Goal: Transaction & Acquisition: Obtain resource

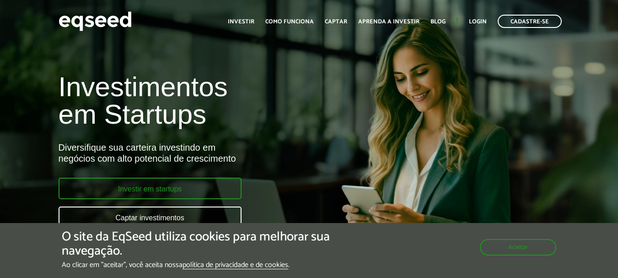
click at [195, 190] on link "Investir em startups" at bounding box center [150, 189] width 183 height 22
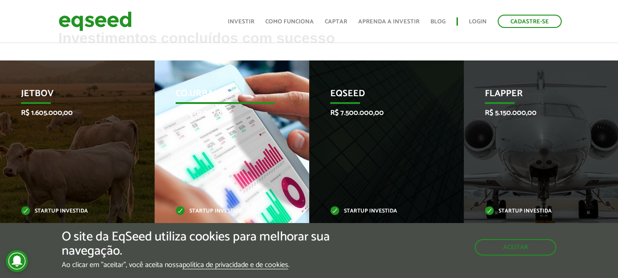
scroll to position [366, 0]
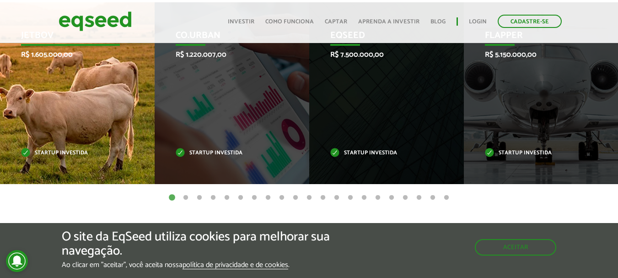
click at [87, 94] on div "JetBov R$ 1.605.000,00 Startup investida" at bounding box center [70, 93] width 141 height 182
click at [81, 127] on div "JetBov R$ 1.605.000,00 Startup investida" at bounding box center [70, 93] width 141 height 182
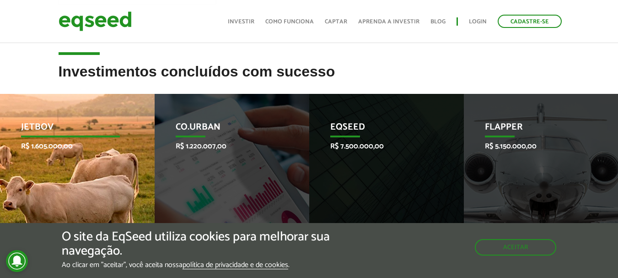
click at [46, 125] on p "JetBov" at bounding box center [70, 130] width 99 height 16
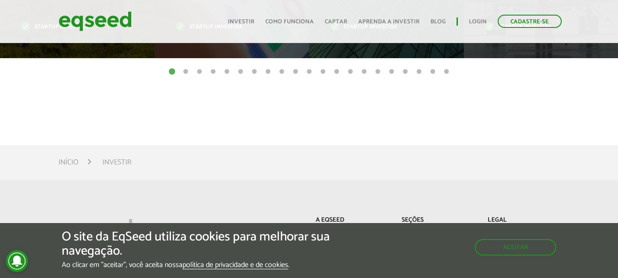
scroll to position [504, 0]
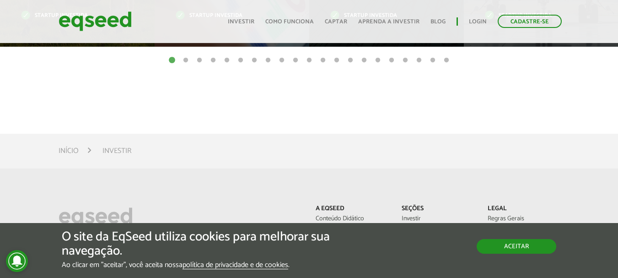
click at [520, 247] on button "Aceitar" at bounding box center [517, 246] width 80 height 15
